Goal: Find specific page/section: Find specific page/section

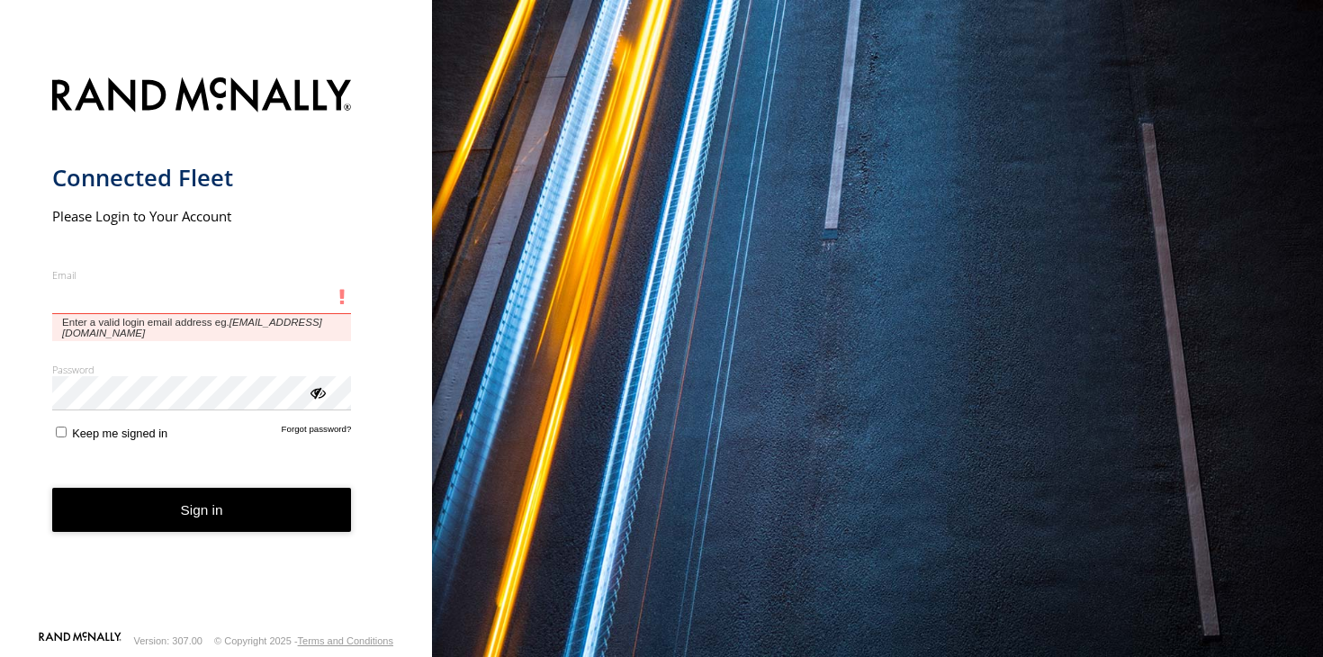
type input "**********"
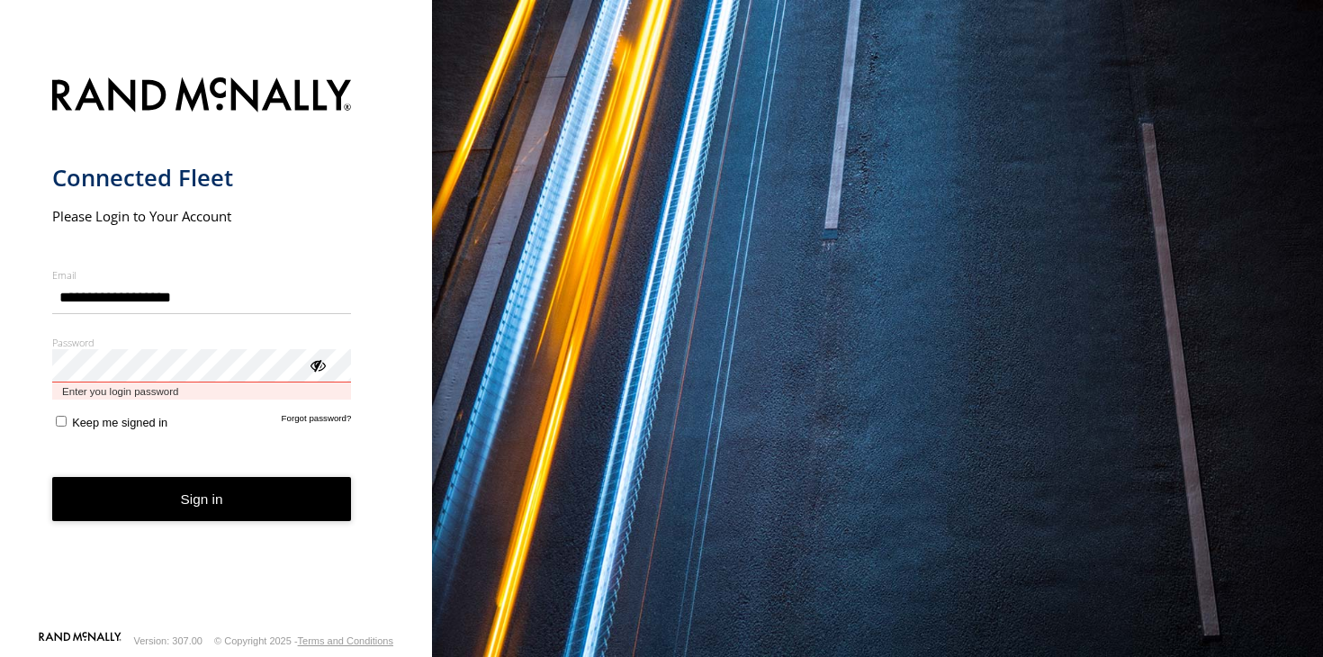
click at [202, 484] on button "Sign in" at bounding box center [202, 499] width 300 height 44
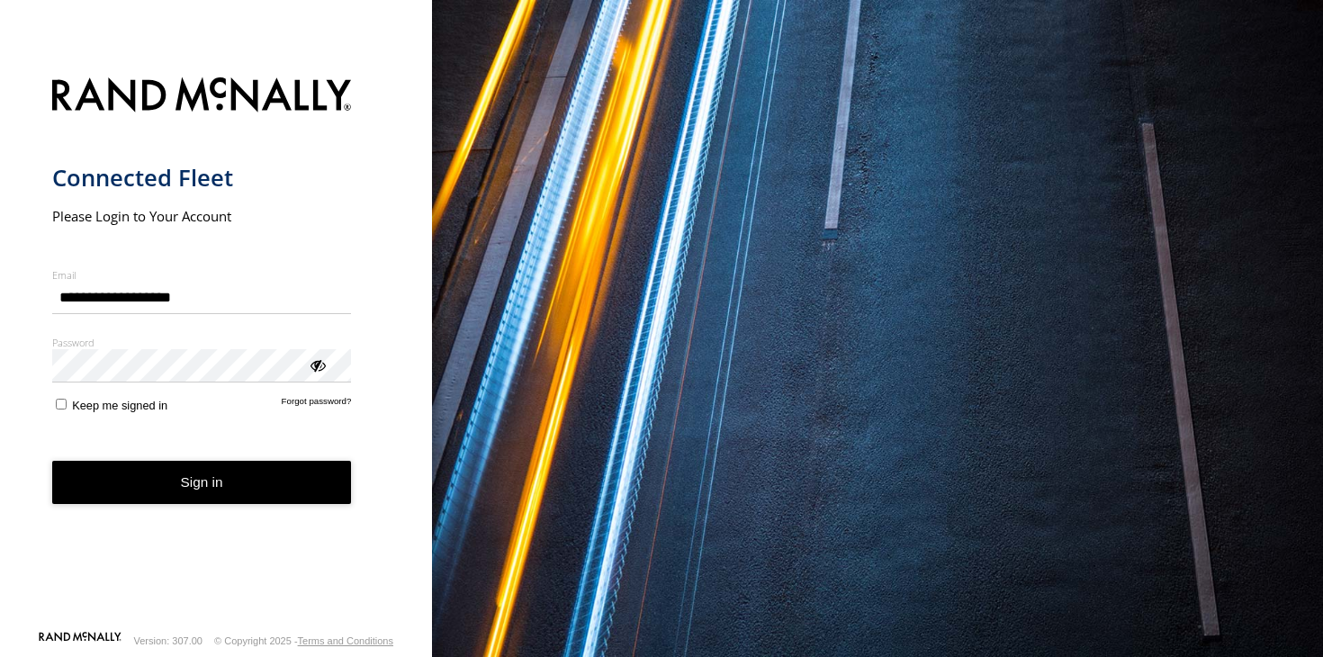
click at [229, 473] on button "Sign in" at bounding box center [202, 483] width 300 height 44
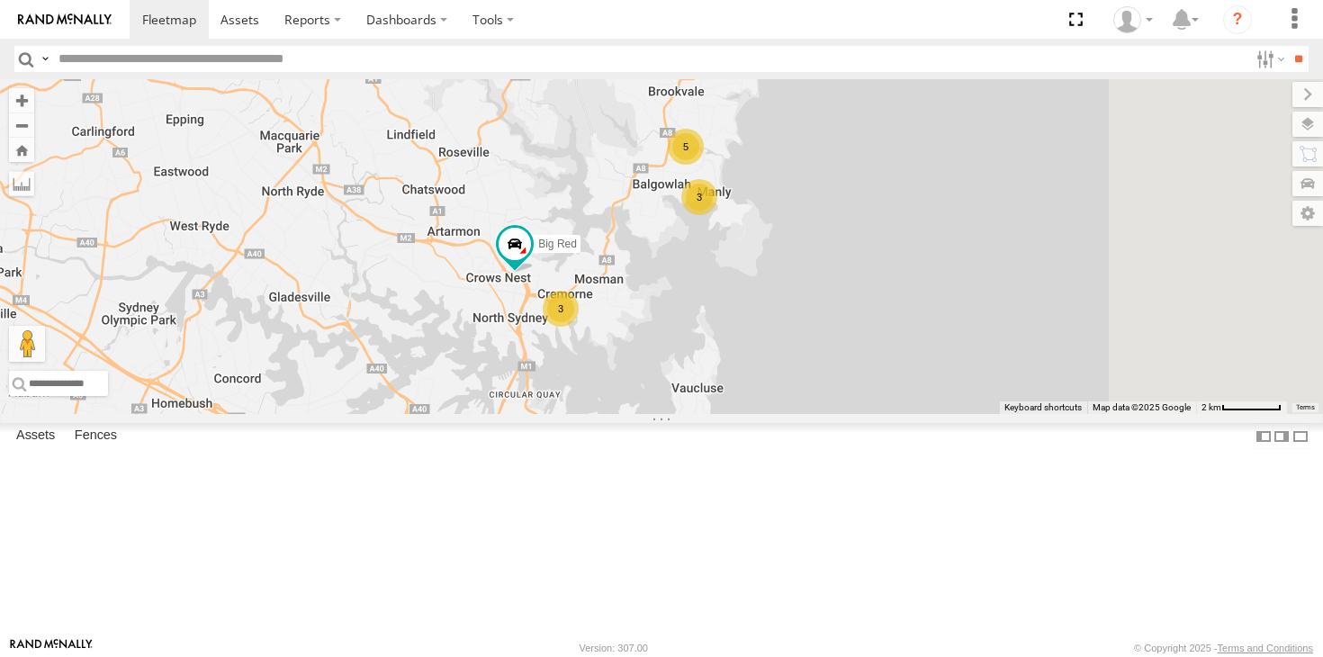
drag, startPoint x: 898, startPoint y: 431, endPoint x: 848, endPoint y: 327, distance: 115.6
click at [848, 327] on div "Troopie The Fridge The Barra 3 3 5 Big Red" at bounding box center [661, 246] width 1323 height 335
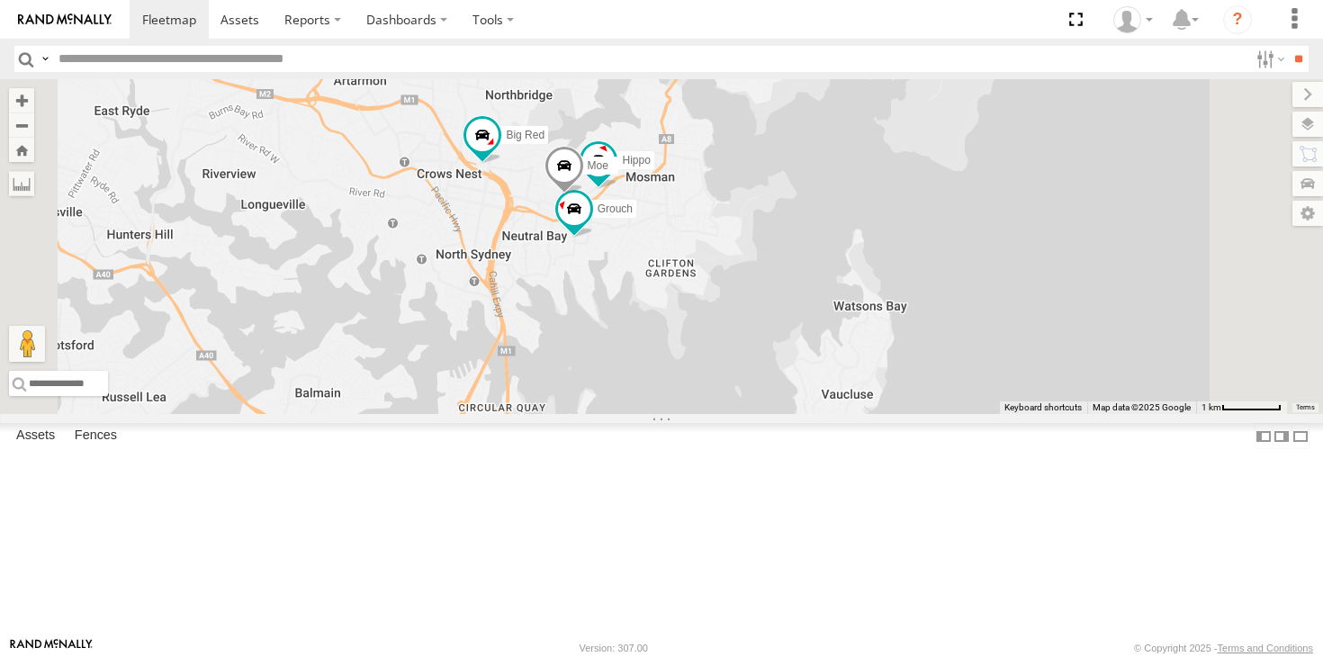
drag, startPoint x: 819, startPoint y: 444, endPoint x: 895, endPoint y: 335, distance: 132.6
click at [895, 335] on div "Troopie The Fridge The Barra Big Red Grouch Hippo Blue 2 5 Moe" at bounding box center [661, 246] width 1323 height 335
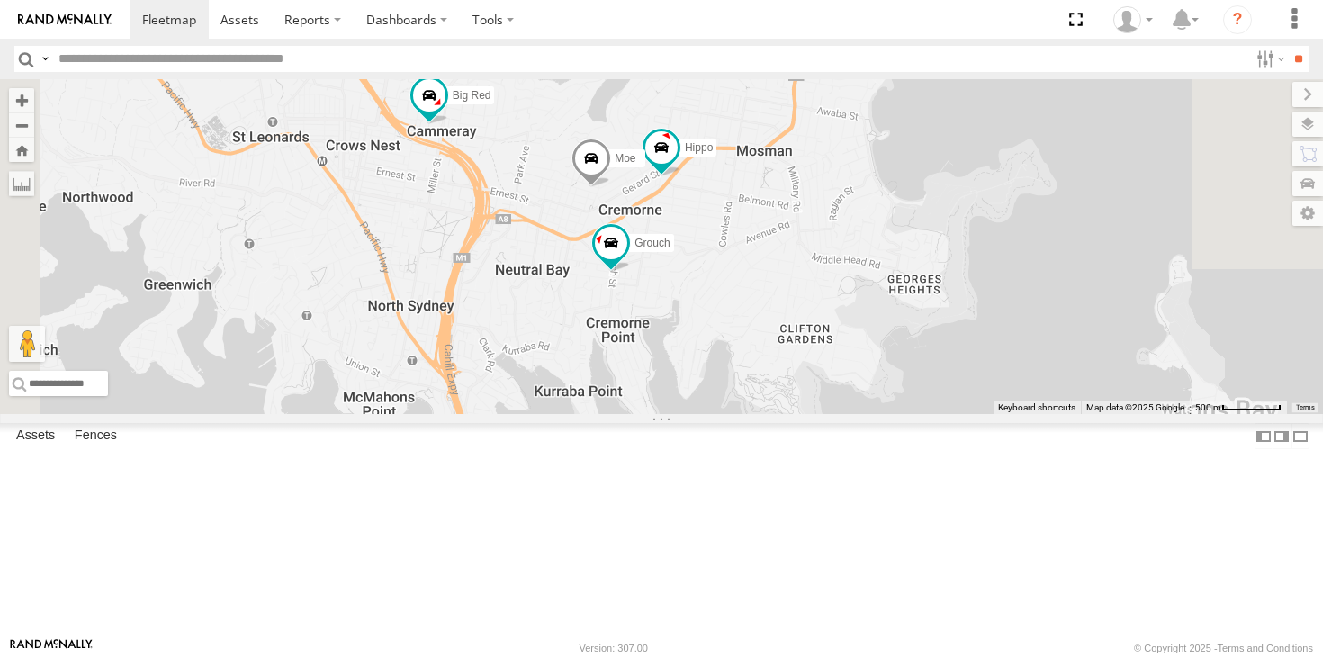
drag, startPoint x: 794, startPoint y: 293, endPoint x: 752, endPoint y: 347, distance: 68.6
click at [752, 347] on div "Troopie The Fridge The Barra Big Red Grouch Hippo Blue Moe" at bounding box center [661, 246] width 1323 height 335
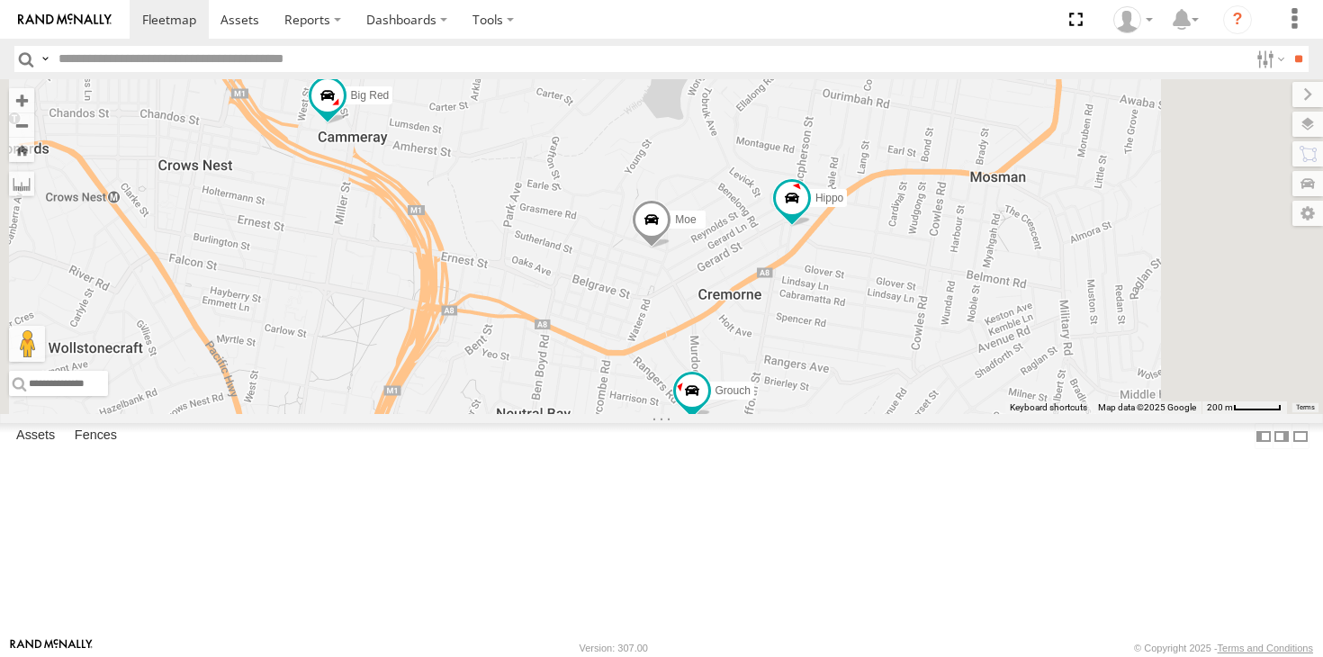
drag, startPoint x: 751, startPoint y: 367, endPoint x: 778, endPoint y: 384, distance: 31.5
click at [778, 384] on div "Troopie The Fridge The Barra Big Red Grouch Hippo Blue Moe" at bounding box center [661, 246] width 1323 height 335
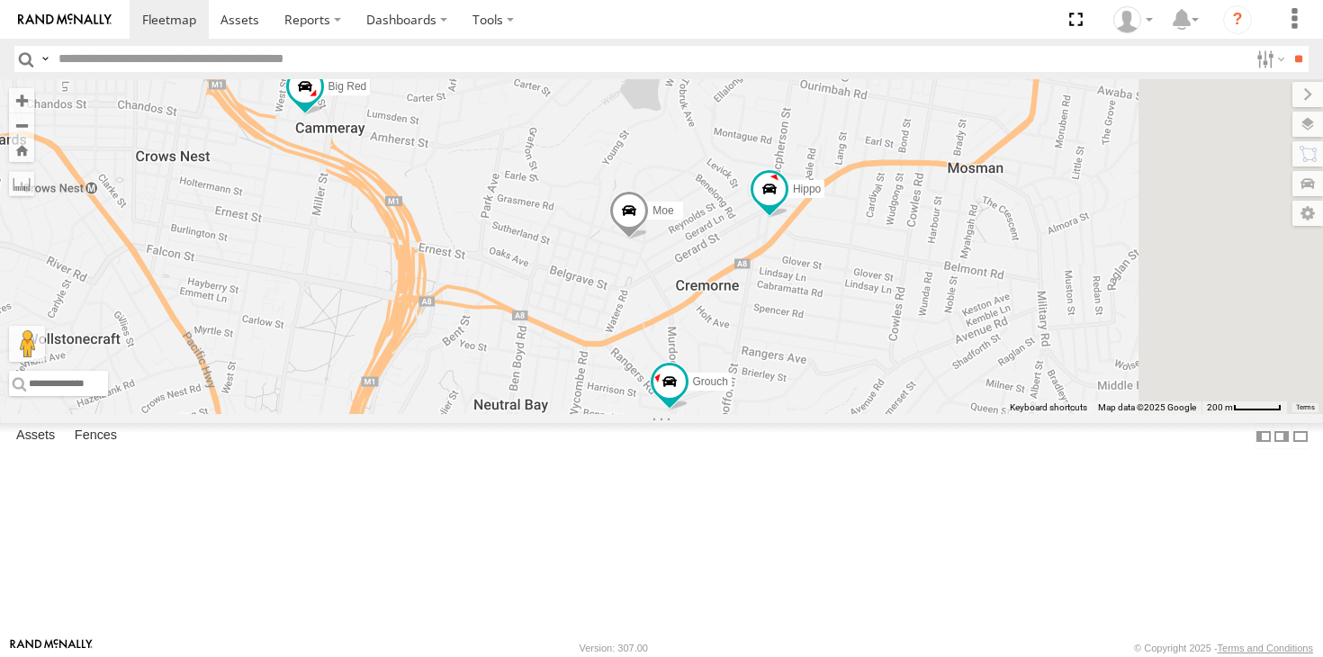
drag, startPoint x: 935, startPoint y: 452, endPoint x: 912, endPoint y: 439, distance: 26.6
click at [912, 414] on div "Troopie The Fridge The Barra Big Red Grouch Hippo Blue Moe" at bounding box center [661, 246] width 1323 height 335
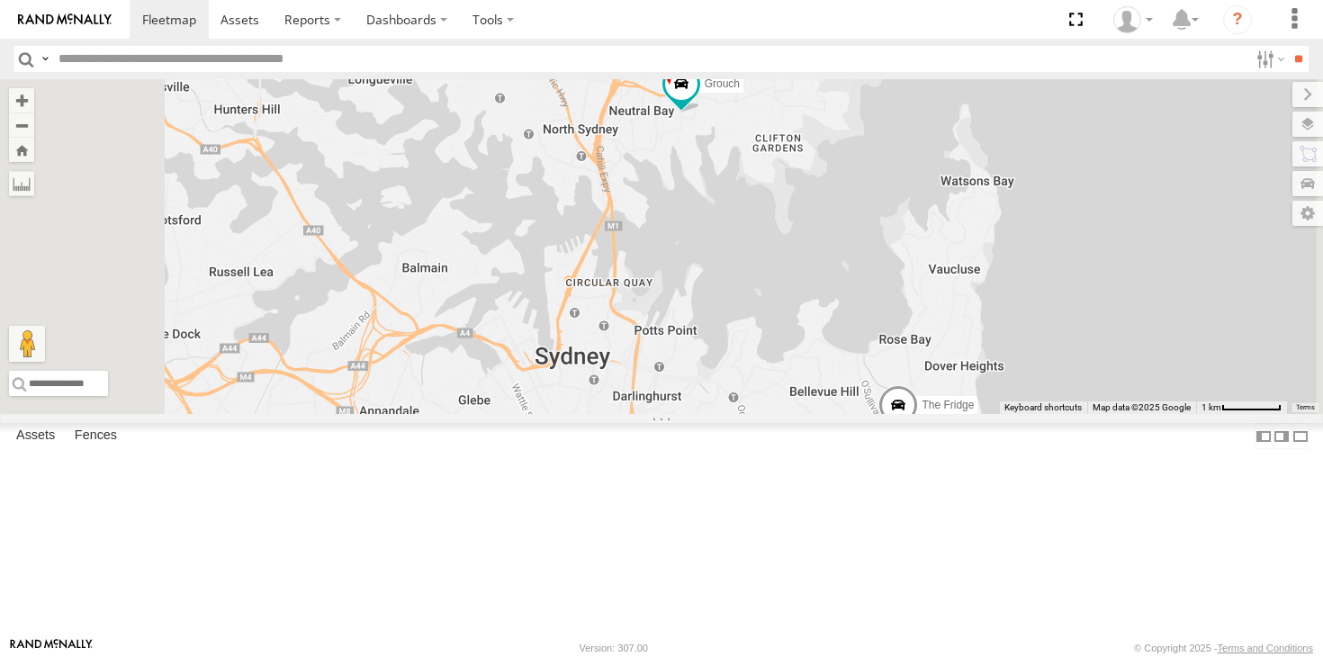
drag, startPoint x: 877, startPoint y: 447, endPoint x: 857, endPoint y: 235, distance: 213.4
click at [857, 235] on div "Troopie The Fridge The Barra Big Red Grouch Hippo Blue Moe 2 5" at bounding box center [661, 246] width 1323 height 335
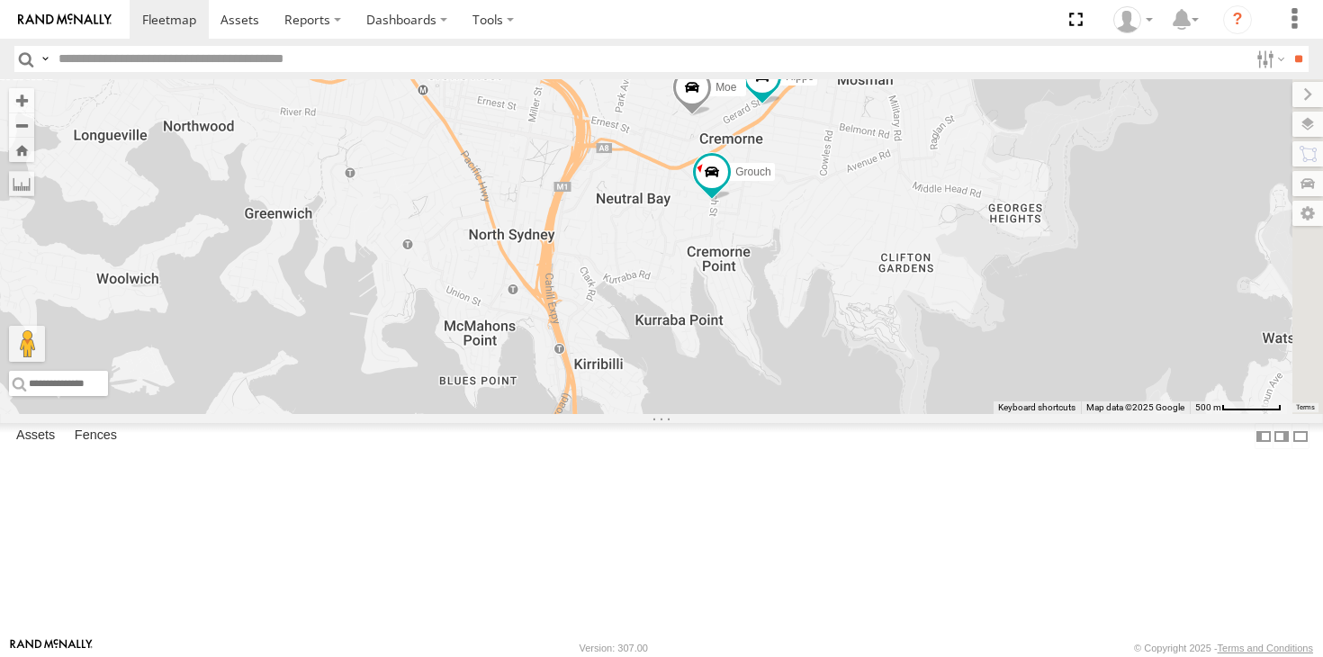
drag, startPoint x: 884, startPoint y: 216, endPoint x: 782, endPoint y: 375, distance: 188.3
click at [782, 375] on div "Troopie The Fridge The Barra Big Red Grouch Hippo Blue Moe" at bounding box center [661, 246] width 1323 height 335
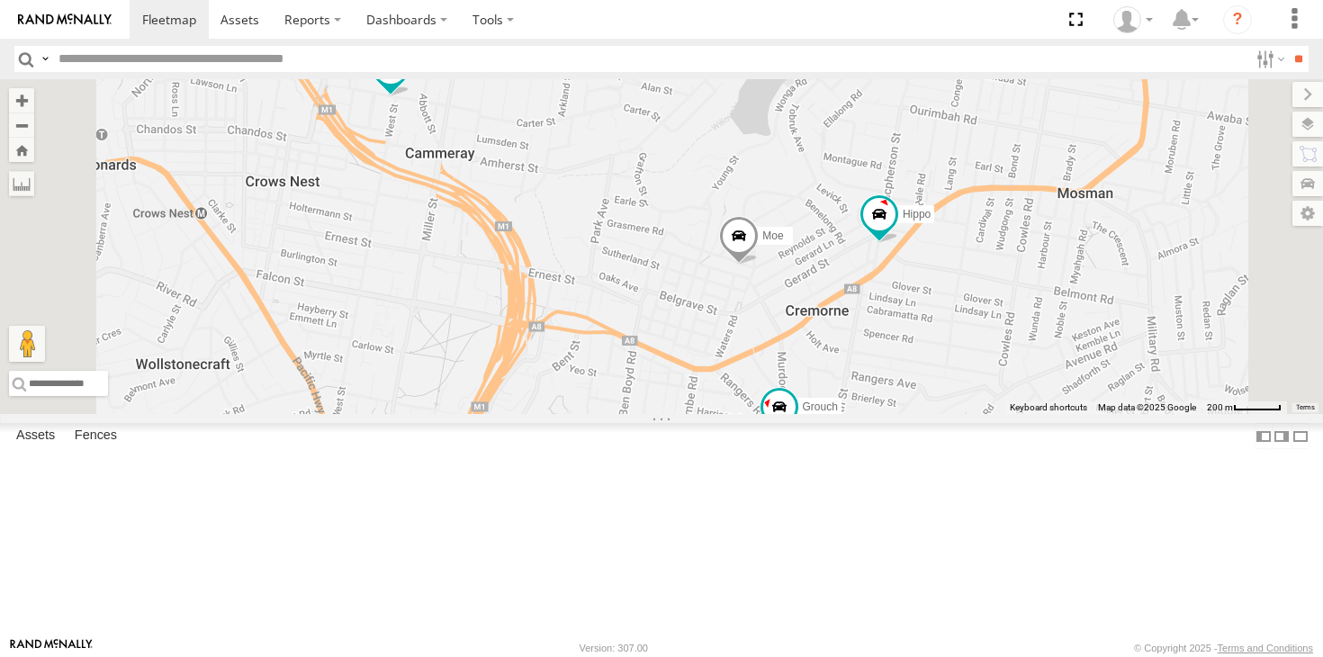
drag, startPoint x: 877, startPoint y: 258, endPoint x: 872, endPoint y: 402, distance: 143.2
click at [872, 402] on div "Troopie The Fridge The Barra Big Red Grouch Hippo Blue Moe" at bounding box center [661, 246] width 1323 height 335
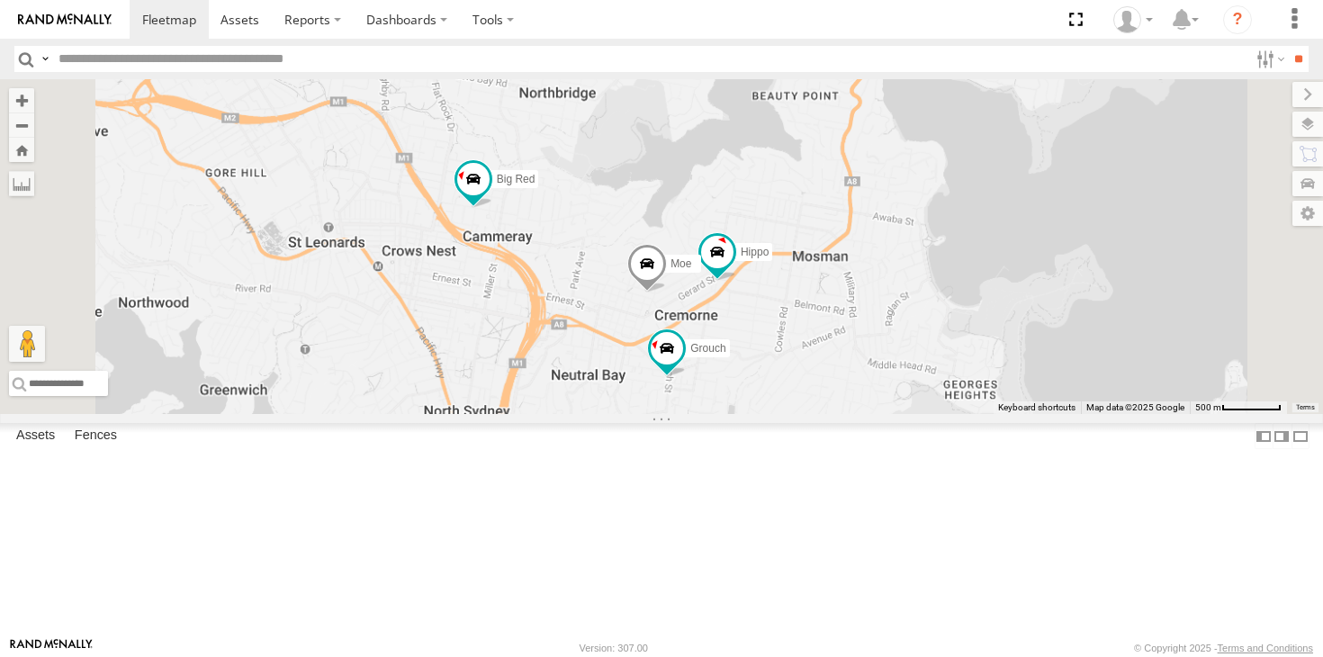
drag, startPoint x: 900, startPoint y: 388, endPoint x: 836, endPoint y: 412, distance: 68.4
click at [836, 412] on div "Troopie The Fridge The Barra Big Red Grouch Hippo Blue Moe" at bounding box center [661, 246] width 1323 height 335
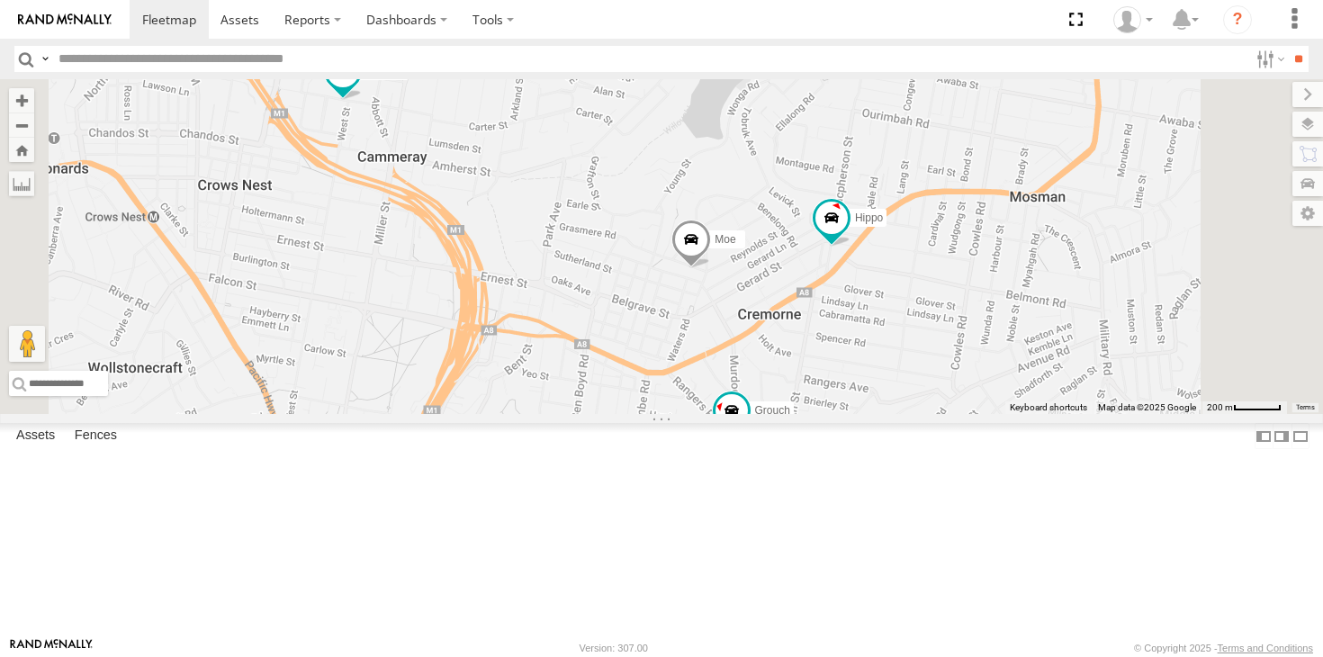
drag, startPoint x: 889, startPoint y: 444, endPoint x: 983, endPoint y: 409, distance: 100.8
click at [983, 409] on div "Troopie The Fridge The Barra Big Red Grouch Hippo Blue Moe" at bounding box center [661, 246] width 1323 height 335
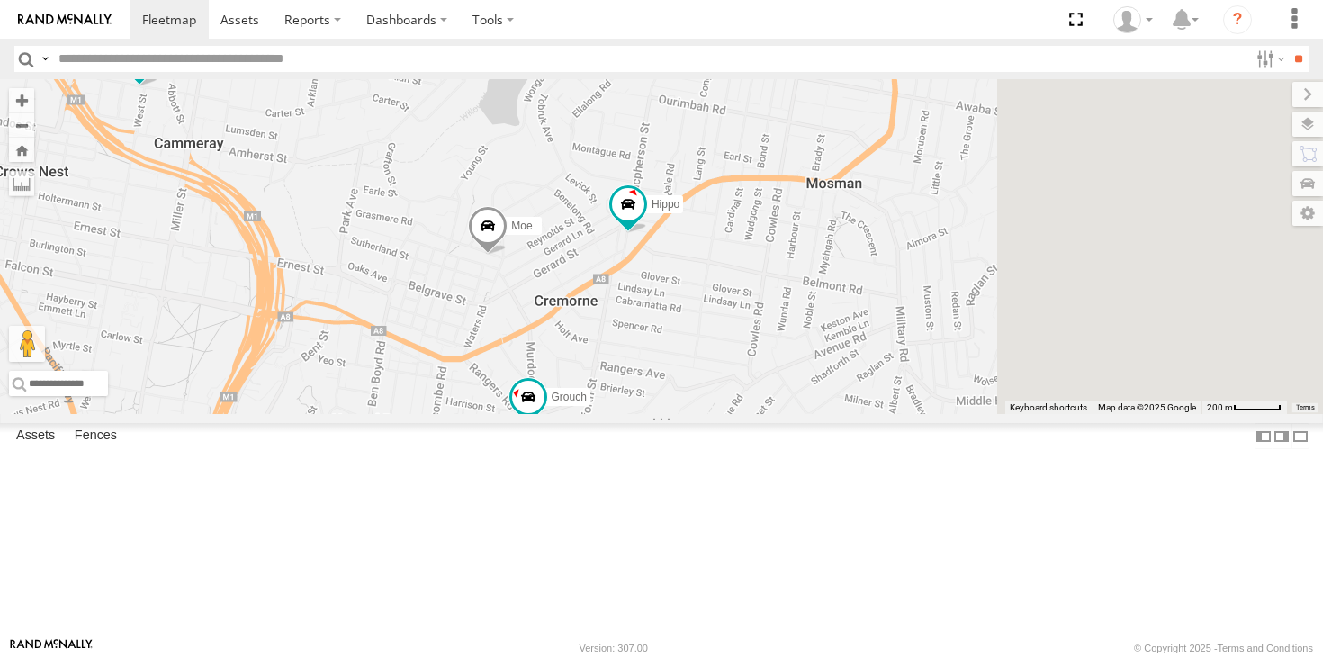
drag, startPoint x: 905, startPoint y: 195, endPoint x: 701, endPoint y: 179, distance: 204.1
click at [701, 179] on div "Troopie The Fridge The Barra Big Red Grouch Hippo Blue Moe" at bounding box center [661, 246] width 1323 height 335
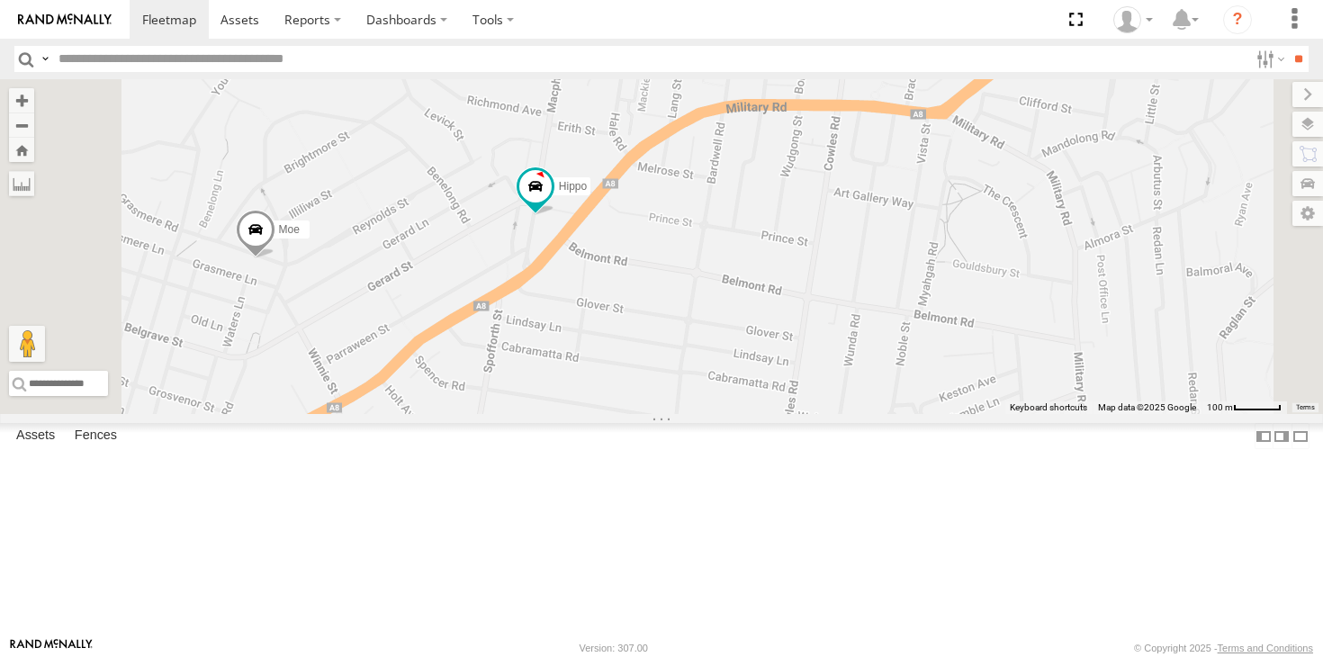
drag, startPoint x: 749, startPoint y: 356, endPoint x: 717, endPoint y: 369, distance: 35.1
click at [717, 369] on div "Troopie The Fridge The Barra Big Red Grouch Hippo Blue Moe" at bounding box center [661, 246] width 1323 height 335
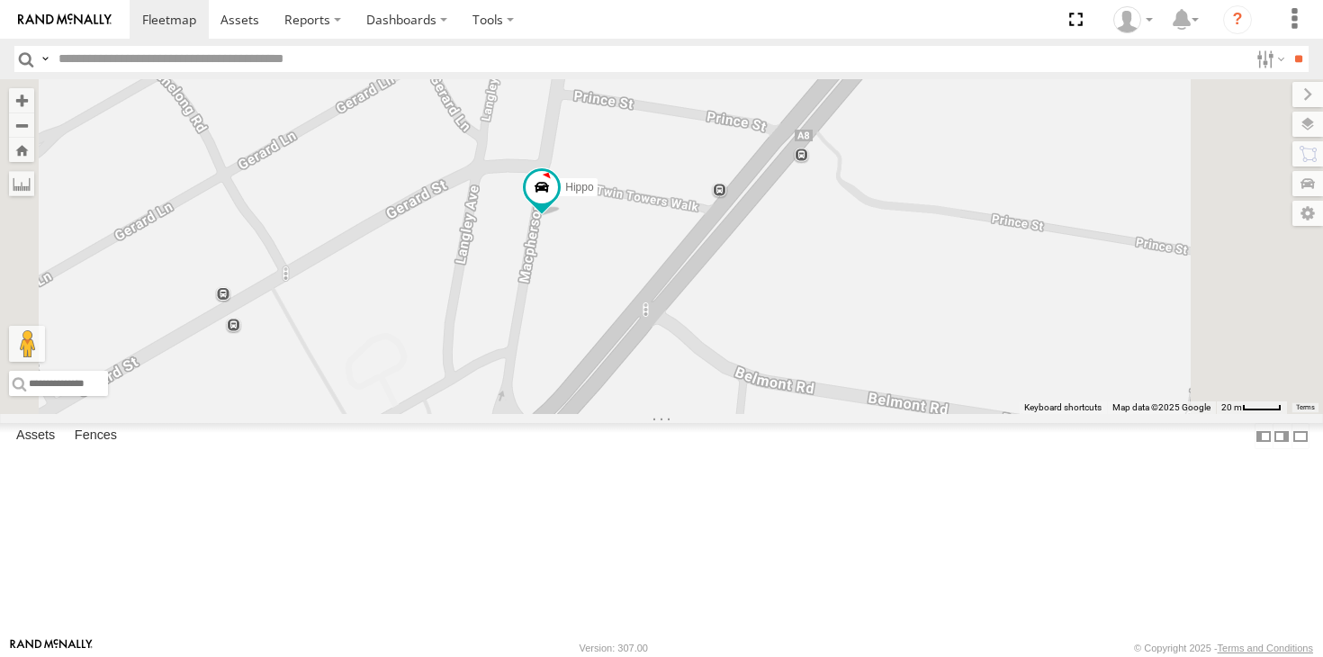
drag, startPoint x: 794, startPoint y: 354, endPoint x: 745, endPoint y: 381, distance: 56.4
click at [745, 381] on div "Troopie The Fridge The Barra Big Red Grouch Hippo Blue Moe" at bounding box center [661, 246] width 1323 height 335
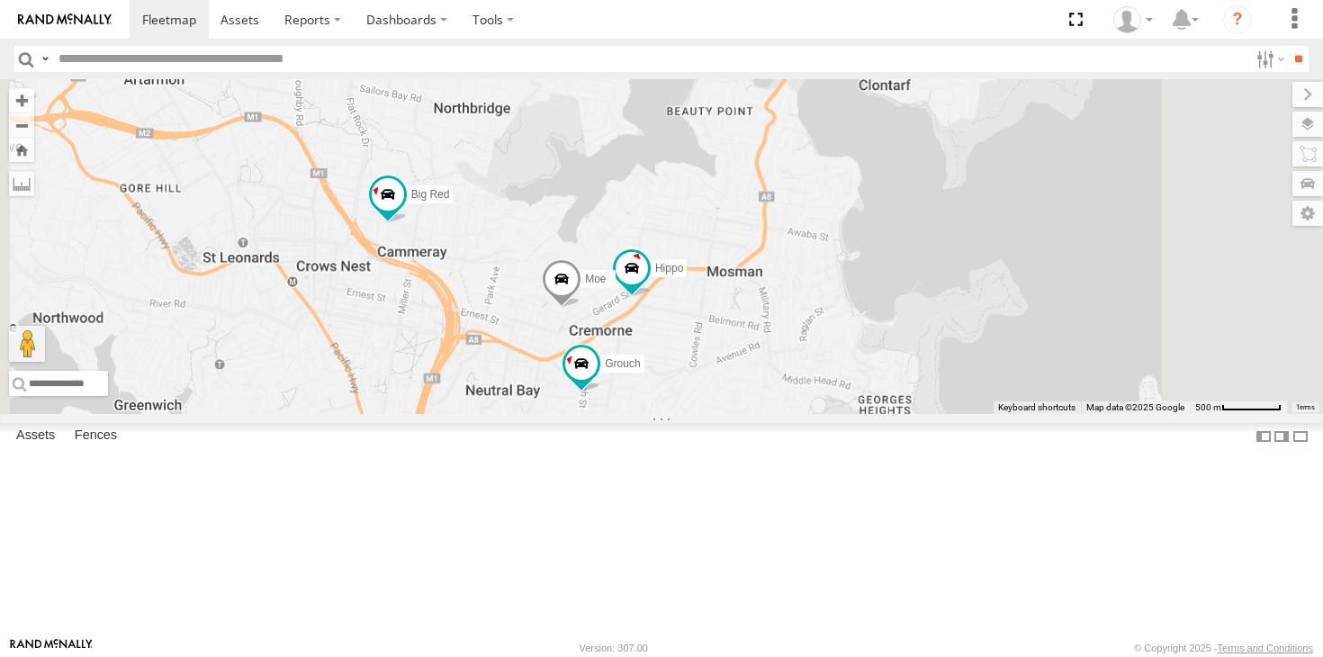
drag, startPoint x: 1021, startPoint y: 306, endPoint x: 983, endPoint y: 380, distance: 82.9
click at [983, 380] on div "Troopie The Fridge The Barra Big Red Grouch Hippo Blue Moe" at bounding box center [661, 246] width 1323 height 335
